Goal: Contribute content: Add original content to the website for others to see

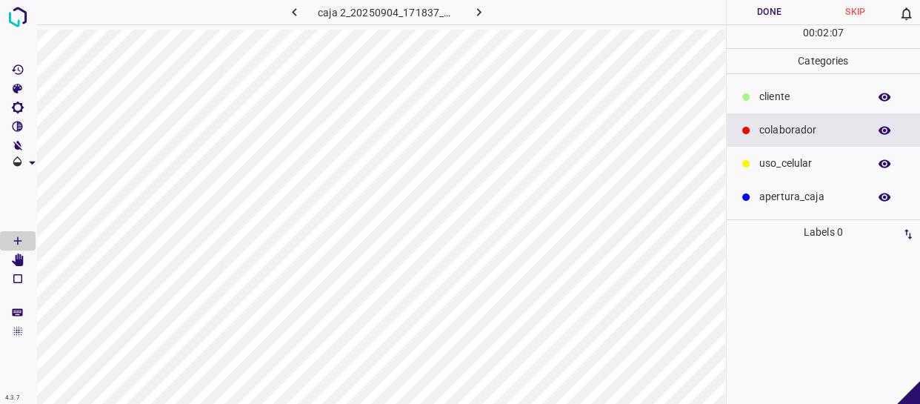
drag, startPoint x: 796, startPoint y: 127, endPoint x: 743, endPoint y: 130, distance: 53.4
click at [795, 129] on p "colaborador" at bounding box center [809, 130] width 101 height 16
drag, startPoint x: 805, startPoint y: 160, endPoint x: 792, endPoint y: 162, distance: 13.5
click at [801, 160] on p "uso_celular" at bounding box center [809, 164] width 101 height 16
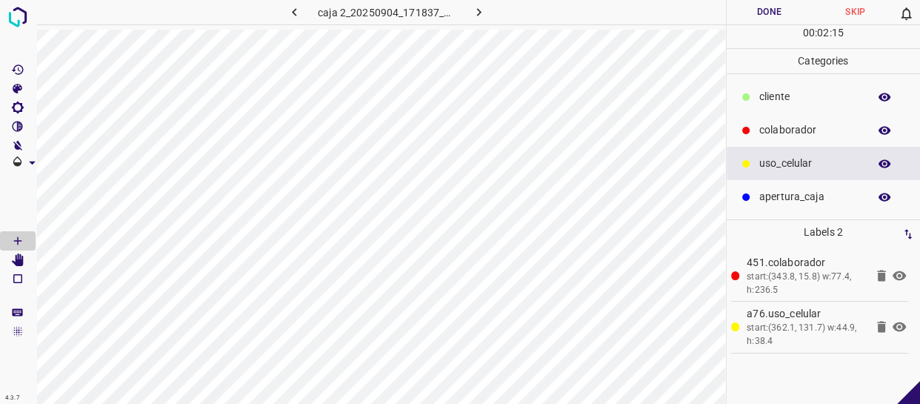
drag, startPoint x: 790, startPoint y: 92, endPoint x: 746, endPoint y: 96, distance: 43.9
click at [789, 92] on p "cliente" at bounding box center [809, 97] width 101 height 16
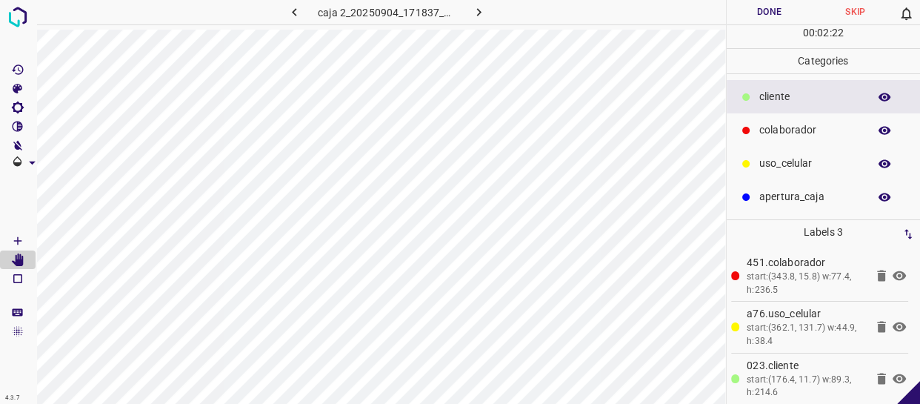
click at [790, 19] on button "Done" at bounding box center [770, 12] width 86 height 24
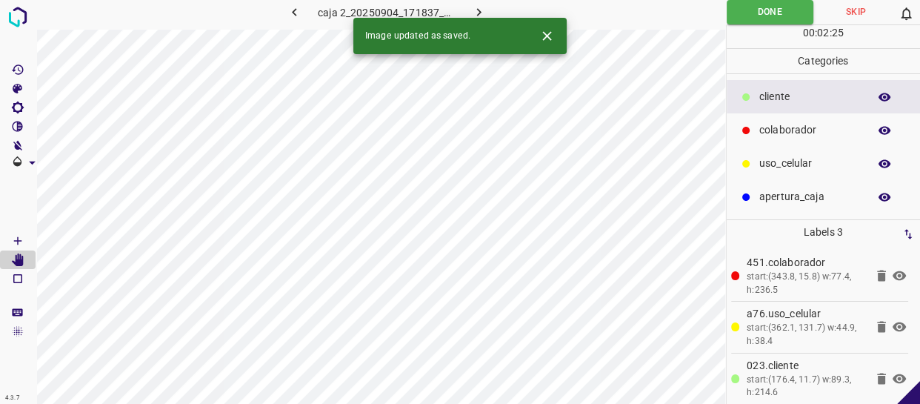
click at [481, 13] on icon "button" at bounding box center [479, 12] width 16 height 16
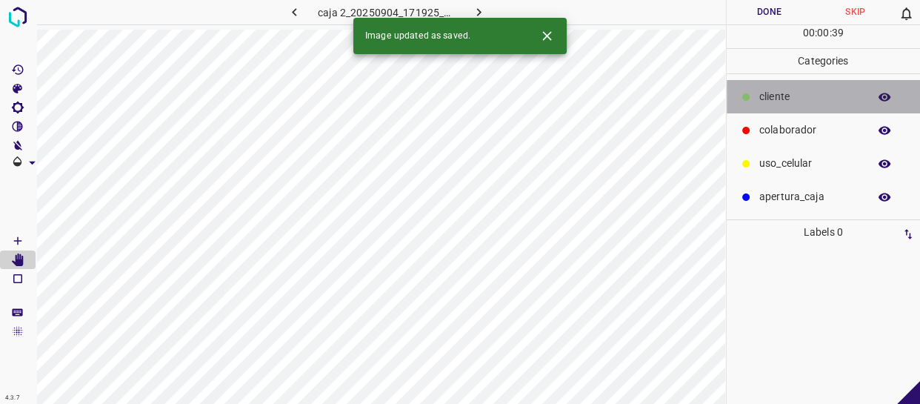
click at [798, 101] on p "cliente" at bounding box center [809, 97] width 101 height 16
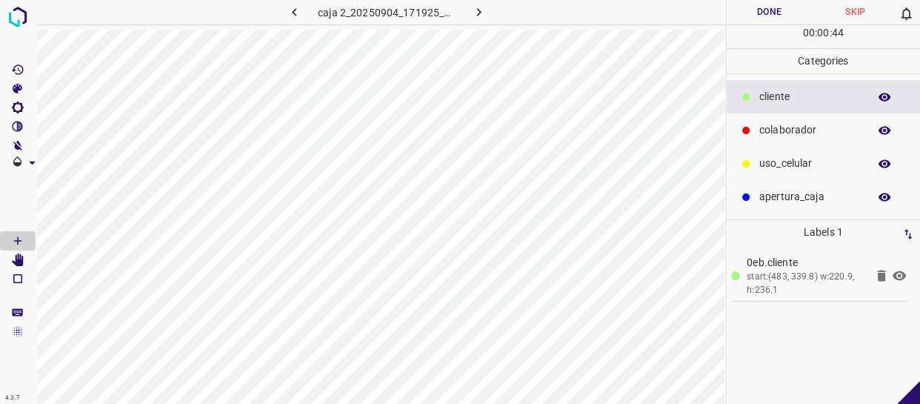
drag, startPoint x: 786, startPoint y: 133, endPoint x: 729, endPoint y: 148, distance: 58.9
click at [784, 133] on p "colaborador" at bounding box center [809, 130] width 101 height 16
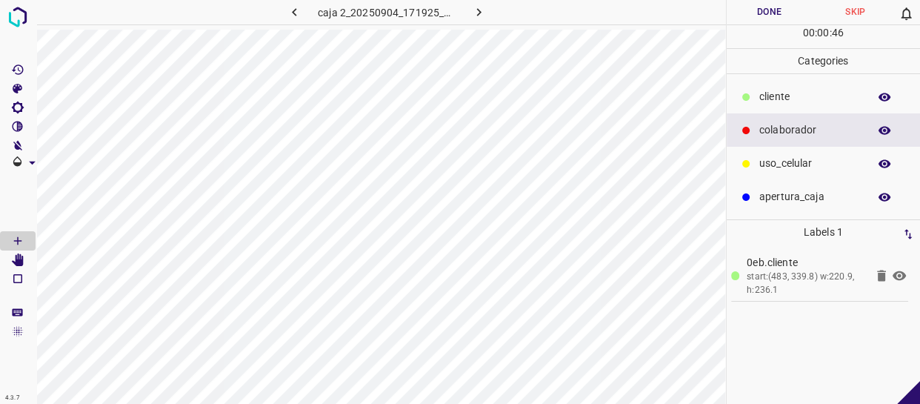
drag, startPoint x: 818, startPoint y: 104, endPoint x: 761, endPoint y: 127, distance: 62.2
click at [815, 104] on p "cliente" at bounding box center [809, 97] width 101 height 16
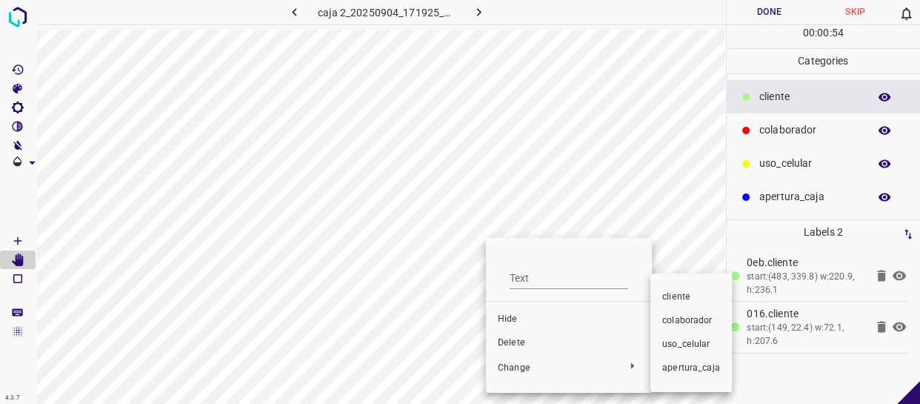
click at [709, 314] on span "colaborador" at bounding box center [691, 320] width 58 height 13
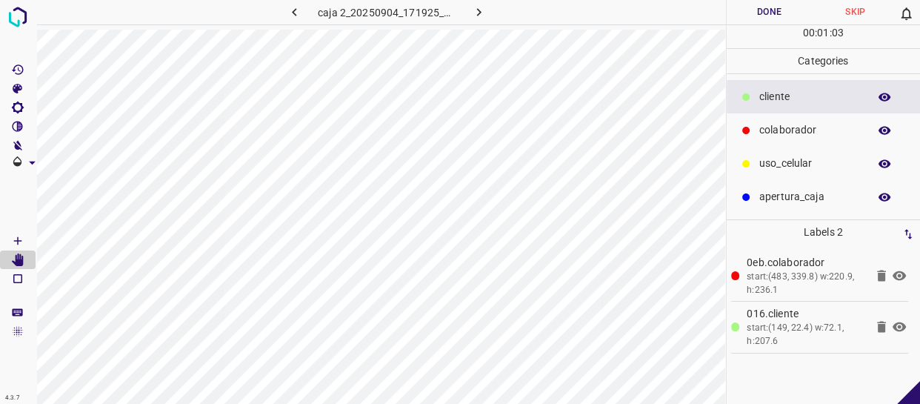
click at [785, 15] on button "Done" at bounding box center [770, 12] width 86 height 24
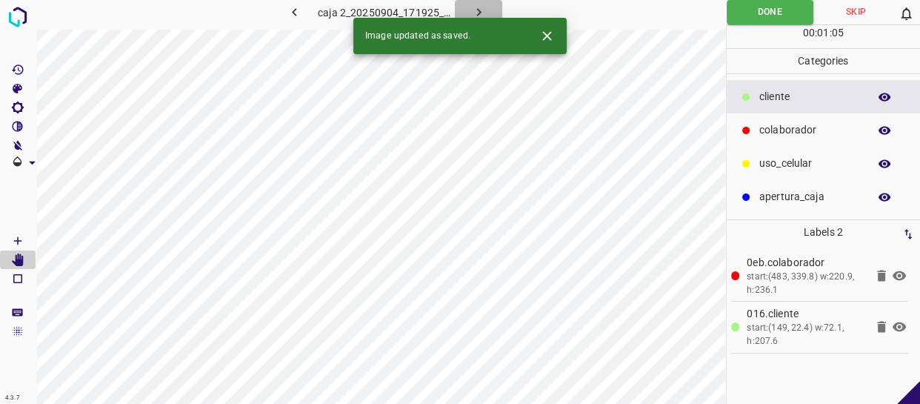
click at [471, 13] on icon "button" at bounding box center [479, 12] width 16 height 16
